Goal: Navigation & Orientation: Find specific page/section

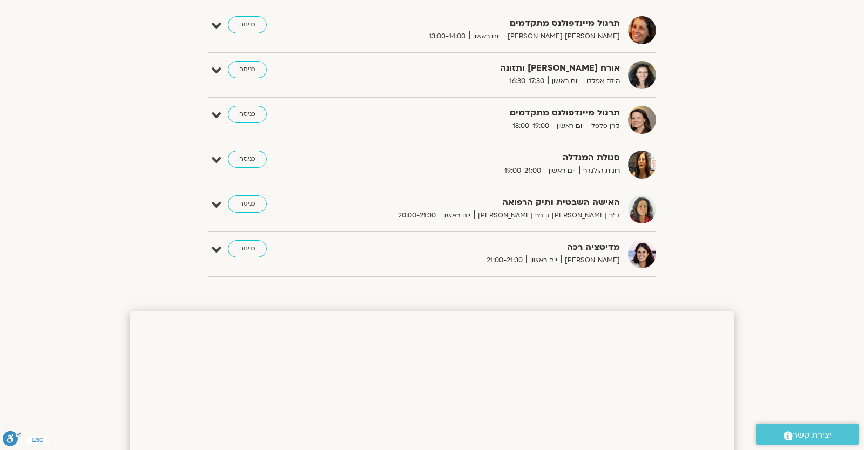
scroll to position [378, 0]
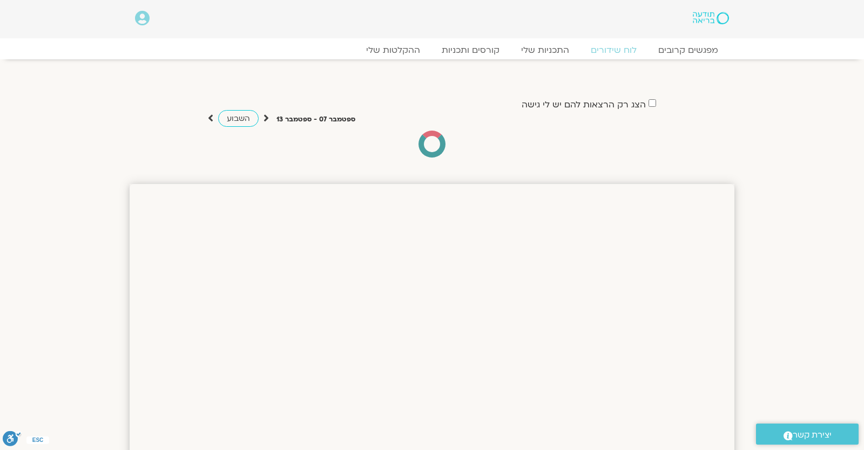
scroll to position [378, 0]
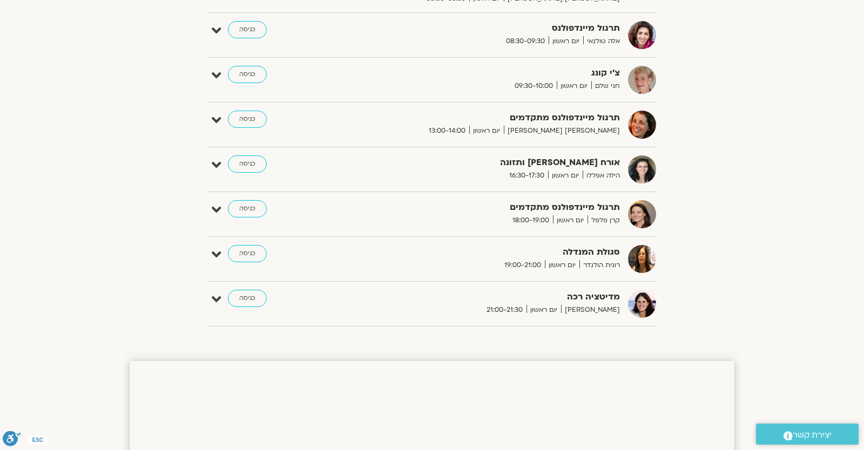
scroll to position [378, 0]
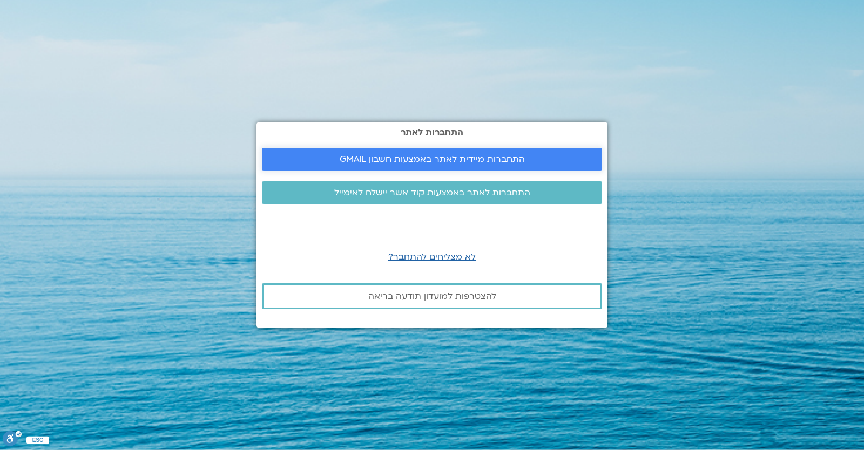
click at [406, 151] on link "התחברות מיידית לאתר באמצעות חשבון GMAIL" at bounding box center [432, 159] width 340 height 23
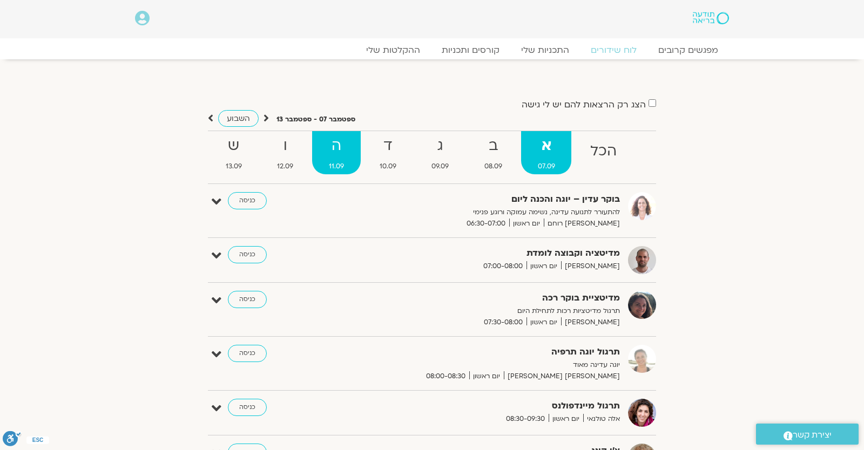
click at [348, 156] on strong "ה" at bounding box center [336, 146] width 49 height 24
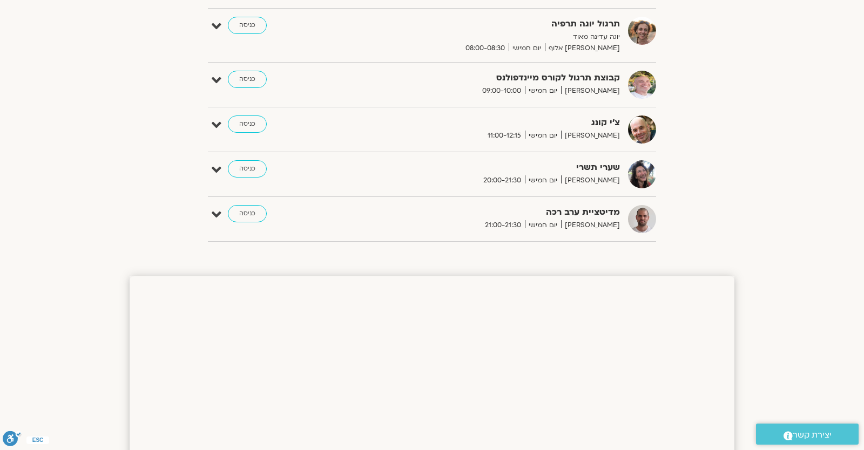
scroll to position [189, 0]
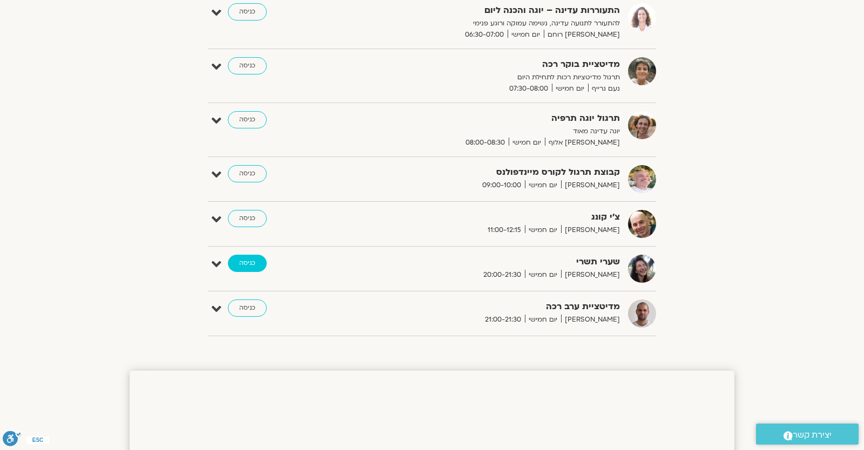
click at [264, 261] on link "כניסה" at bounding box center [247, 263] width 39 height 17
